Goal: Find specific page/section: Find specific page/section

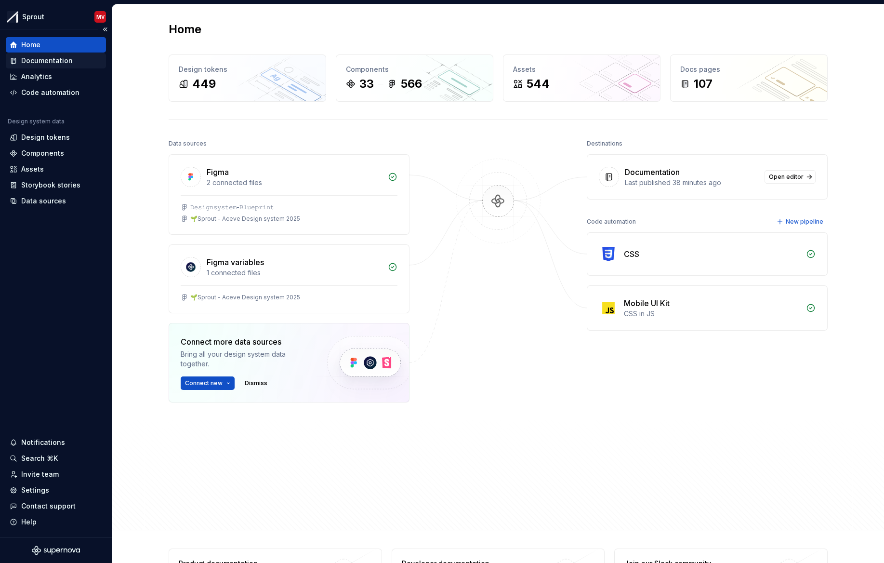
click at [47, 56] on div "Documentation" at bounding box center [47, 61] width 52 height 10
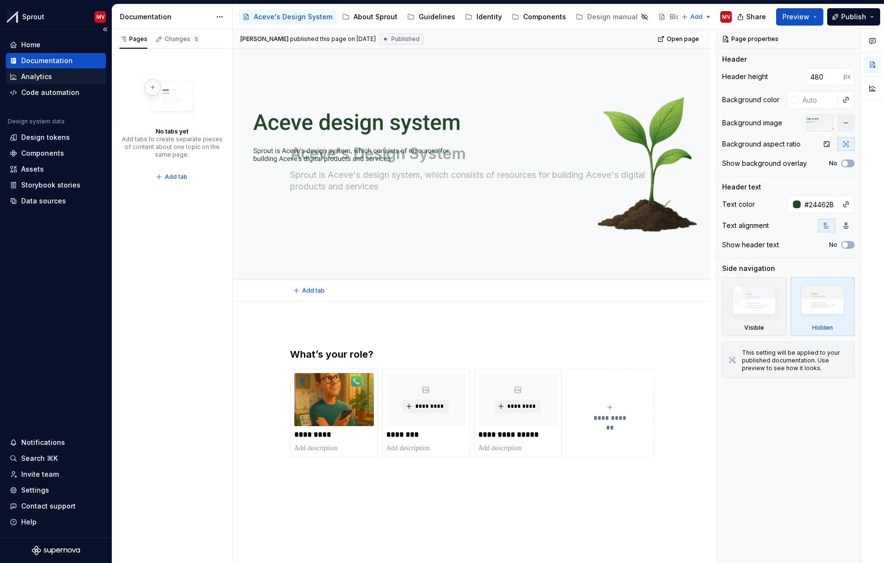
type textarea "*"
click at [48, 45] on div "Home" at bounding box center [56, 45] width 93 height 10
